Goal: Information Seeking & Learning: Learn about a topic

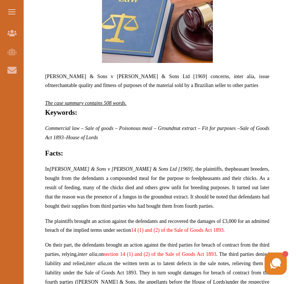
scroll to position [340, 0]
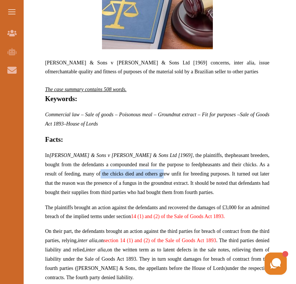
drag, startPoint x: 81, startPoint y: 173, endPoint x: 146, endPoint y: 173, distance: 64.4
click at [146, 173] on span "pheasants and their chicks. As a result of feeding, many of the chicks died and…" at bounding box center [157, 178] width 225 height 33
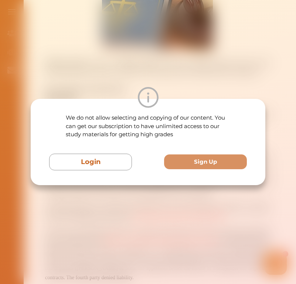
click at [142, 189] on div "We do not allow selecting and copying of our content. You can get our subscript…" at bounding box center [148, 142] width 296 height 284
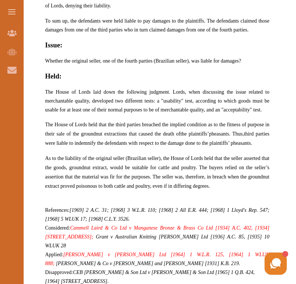
scroll to position [650, 0]
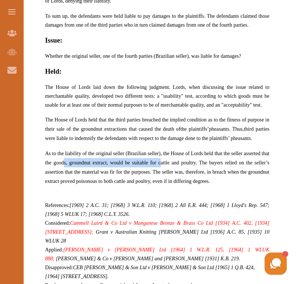
drag, startPoint x: 67, startPoint y: 156, endPoint x: 161, endPoint y: 162, distance: 94.2
click at [161, 162] on p "As to the liability of the original seller ( Brazilian seller), the House of Lo…" at bounding box center [157, 167] width 225 height 37
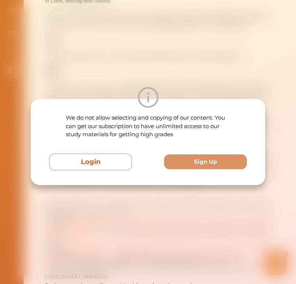
click at [146, 217] on div "We do not allow selecting and copying of our content. You can get our subscript…" at bounding box center [148, 142] width 296 height 284
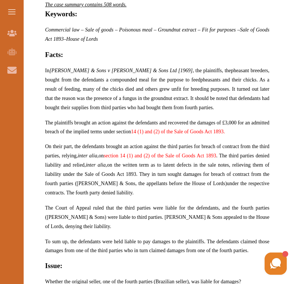
scroll to position [423, 0]
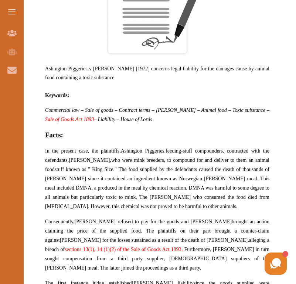
scroll to position [359, 0]
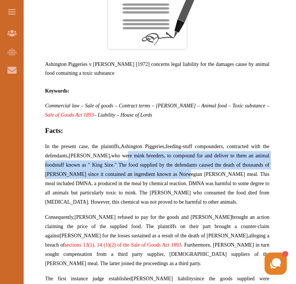
drag, startPoint x: 154, startPoint y: 155, endPoint x: 180, endPoint y: 168, distance: 29.0
click at [180, 168] on p "In the present case, the plaintiffs, Ashington Piggeries, feeding-stuff compoun…" at bounding box center [157, 174] width 225 height 65
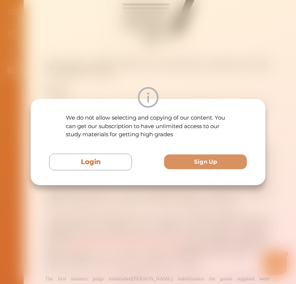
click at [134, 215] on div "We do not allow selecting and copying of our content. You can get our subscript…" at bounding box center [148, 142] width 296 height 284
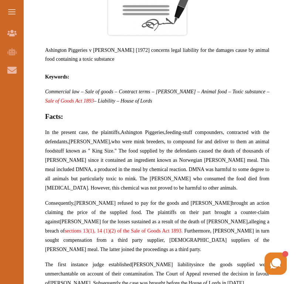
scroll to position [390, 0]
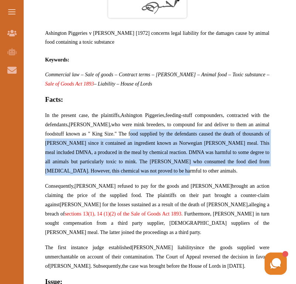
drag, startPoint x: 131, startPoint y: 132, endPoint x: 227, endPoint y: 171, distance: 104.0
click at [227, 171] on p "In the present case, the plaintiffs, Ashington Piggeries, feeding-stuff compoun…" at bounding box center [157, 143] width 225 height 65
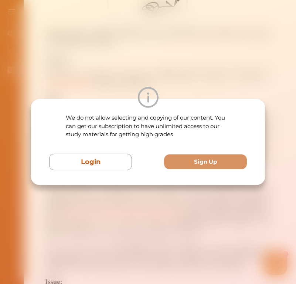
click at [176, 205] on div "We do not allow selecting and copying of our content. You can get our subscript…" at bounding box center [148, 142] width 296 height 284
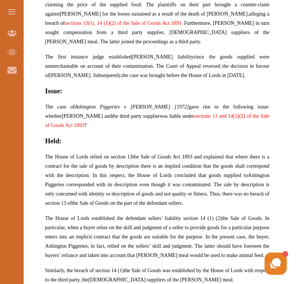
scroll to position [581, 0]
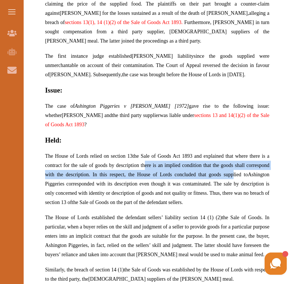
drag, startPoint x: 147, startPoint y: 159, endPoint x: 230, endPoint y: 176, distance: 84.7
click at [230, 176] on p "The House of Lords relied on section 13 the Sale of Goods Act 1893 and explaine…" at bounding box center [157, 179] width 225 height 56
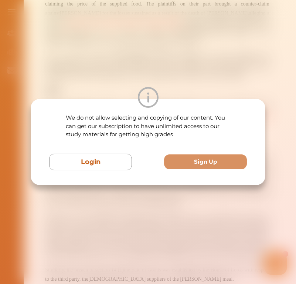
click at [106, 206] on div "We do not allow selecting and copying of our content. You can get our subscript…" at bounding box center [148, 142] width 296 height 284
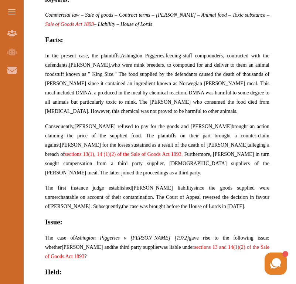
scroll to position [449, 0]
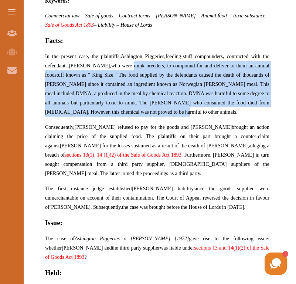
drag, startPoint x: 132, startPoint y: 67, endPoint x: 177, endPoint y: 112, distance: 63.1
click at [177, 112] on p "In the present case, the plaintiffs, Ashington Piggeries, feeding-stuff compoun…" at bounding box center [157, 84] width 225 height 65
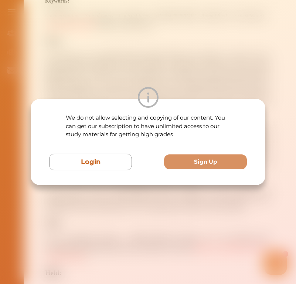
click at [177, 112] on div "We do not allow selecting and copying of our content. You can get our subscript…" at bounding box center [148, 142] width 235 height 86
click at [185, 67] on div "We do not allow selecting and copying of our content. You can get our subscript…" at bounding box center [148, 142] width 296 height 284
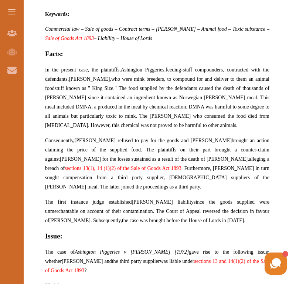
scroll to position [432, 0]
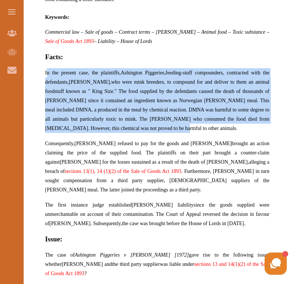
drag, startPoint x: 48, startPoint y: 74, endPoint x: 168, endPoint y: 132, distance: 133.7
click at [168, 132] on p "In the present case, the plaintiffs, Ashington Piggeries, feeding-stuff compoun…" at bounding box center [157, 100] width 225 height 65
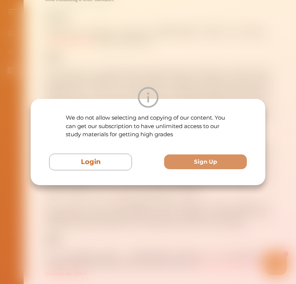
click at [168, 132] on p "We do not allow selecting and copying of our content. You can get our subscript…" at bounding box center [148, 126] width 165 height 25
click at [116, 65] on div "We do not allow selecting and copying of our content. You can get our subscript…" at bounding box center [148, 142] width 296 height 284
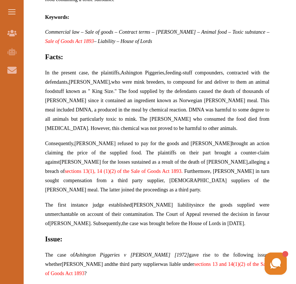
scroll to position [445, 0]
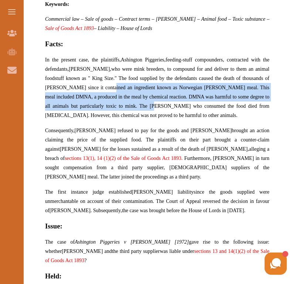
copy span "ingredient known as Norwegian [PERSON_NAME] meal. This meal included DMNA, a pr…"
drag, startPoint x: 105, startPoint y: 81, endPoint x: 159, endPoint y: 101, distance: 56.8
click at [159, 101] on p "In the present case, the plaintiffs, Ashington Piggeries, feeding-stuff compoun…" at bounding box center [157, 87] width 225 height 65
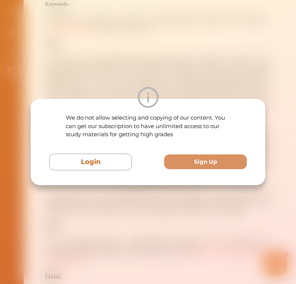
click at [166, 76] on div "We do not allow selecting and copying of our content. You can get our subscript…" at bounding box center [148, 142] width 296 height 284
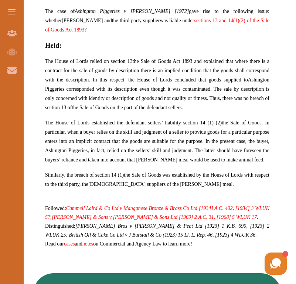
scroll to position [676, 0]
